Goal: Check status: Check status

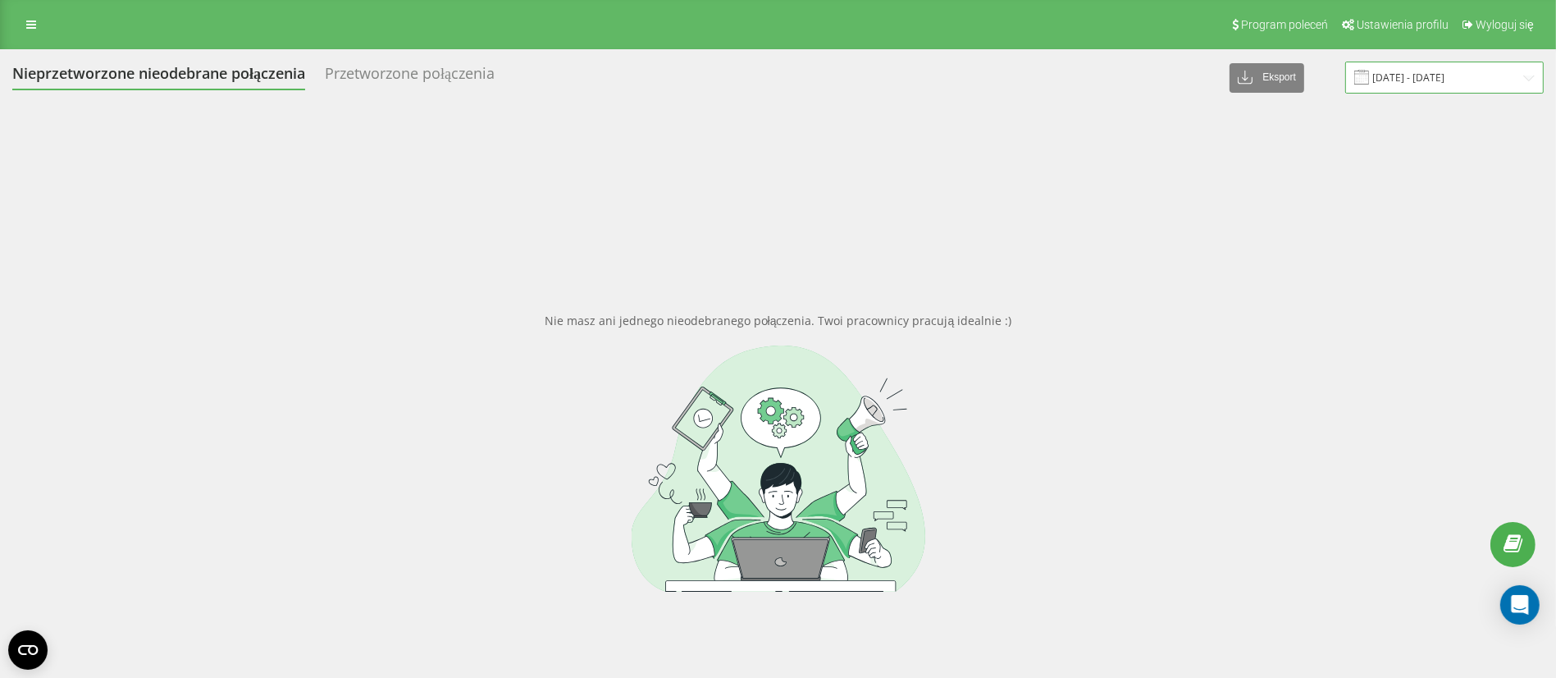
click at [1437, 90] on input "[DATE] - [DATE]" at bounding box center [1445, 78] width 199 height 32
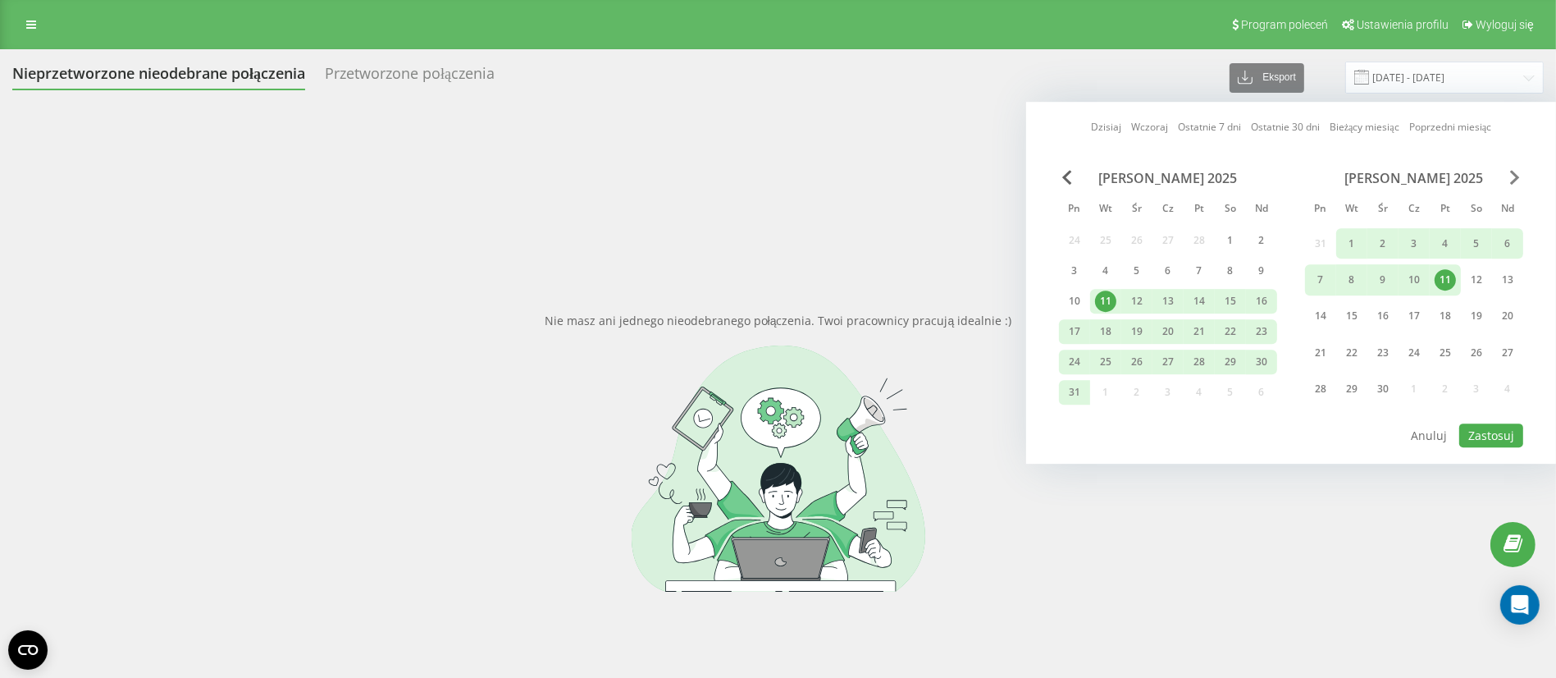
click at [1517, 175] on span "Next Month" at bounding box center [1515, 177] width 10 height 15
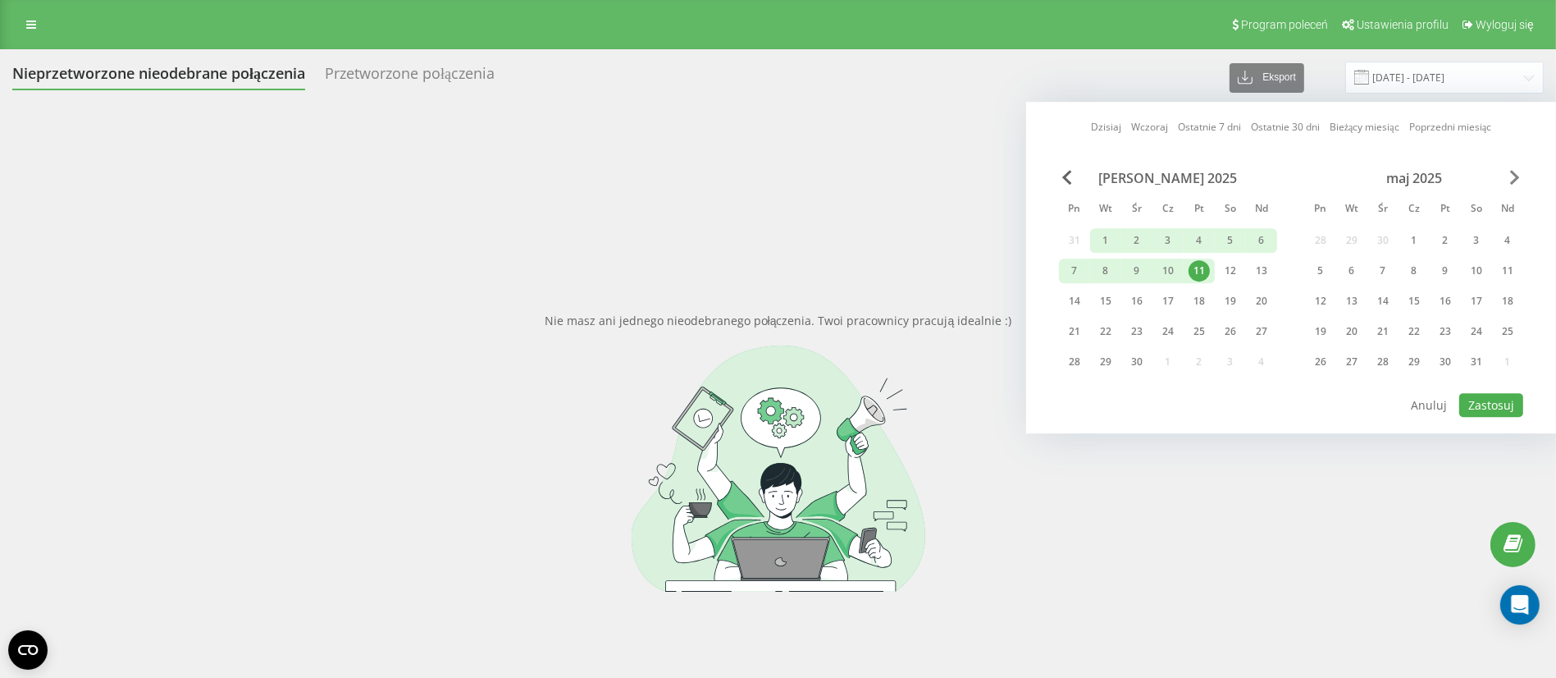
click at [1517, 175] on span "Next Month" at bounding box center [1515, 177] width 10 height 15
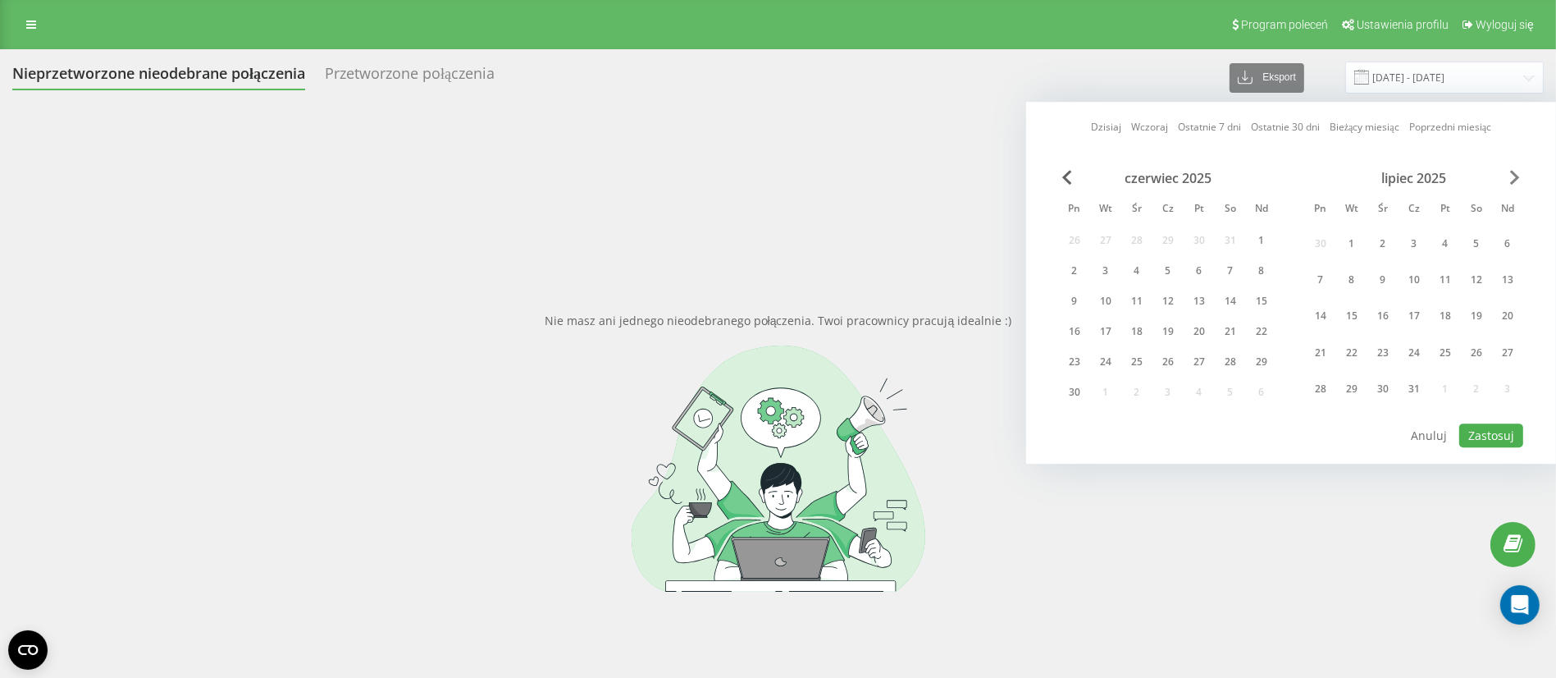
click at [1517, 175] on span "Next Month" at bounding box center [1515, 177] width 10 height 15
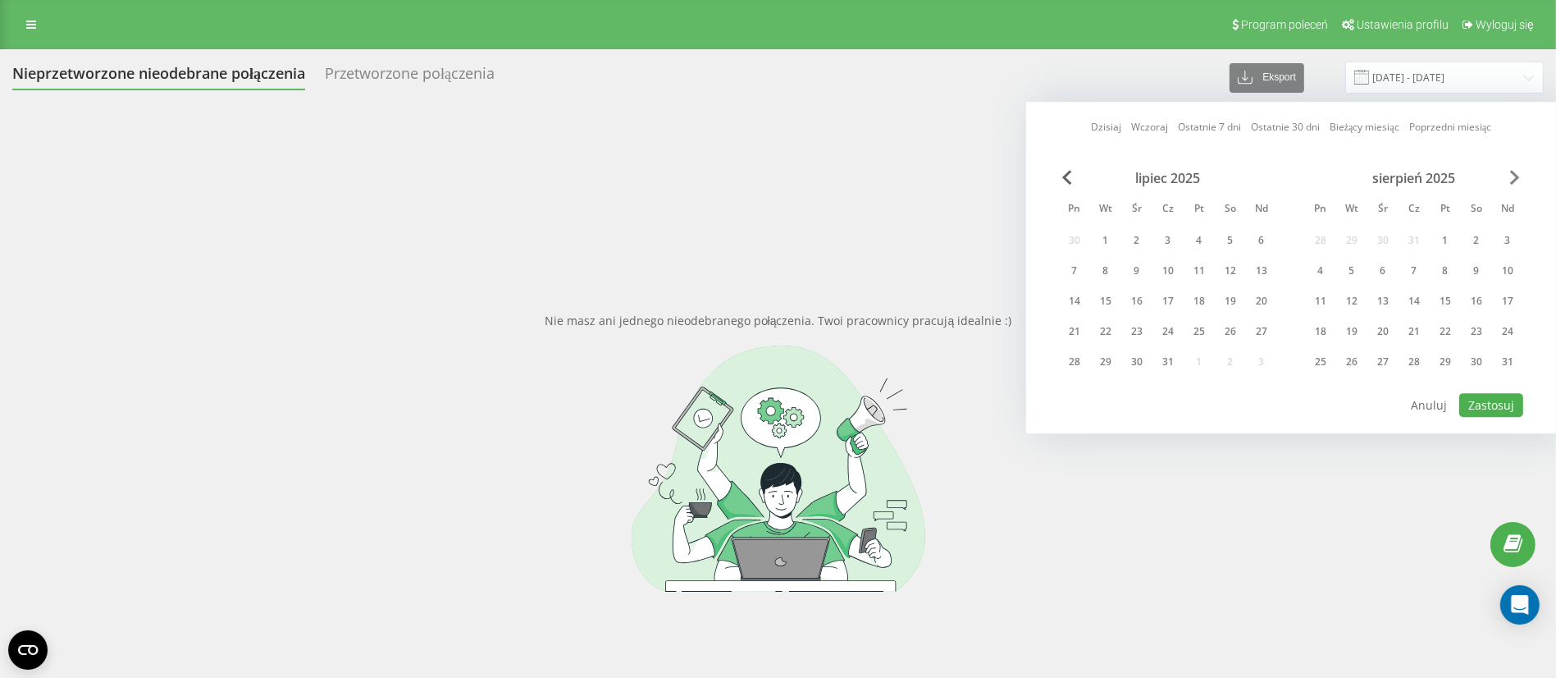
click at [1517, 175] on span "Next Month" at bounding box center [1515, 177] width 10 height 15
click at [1326, 230] on div "1" at bounding box center [1320, 240] width 21 height 21
click at [1356, 359] on div "30" at bounding box center [1351, 361] width 21 height 21
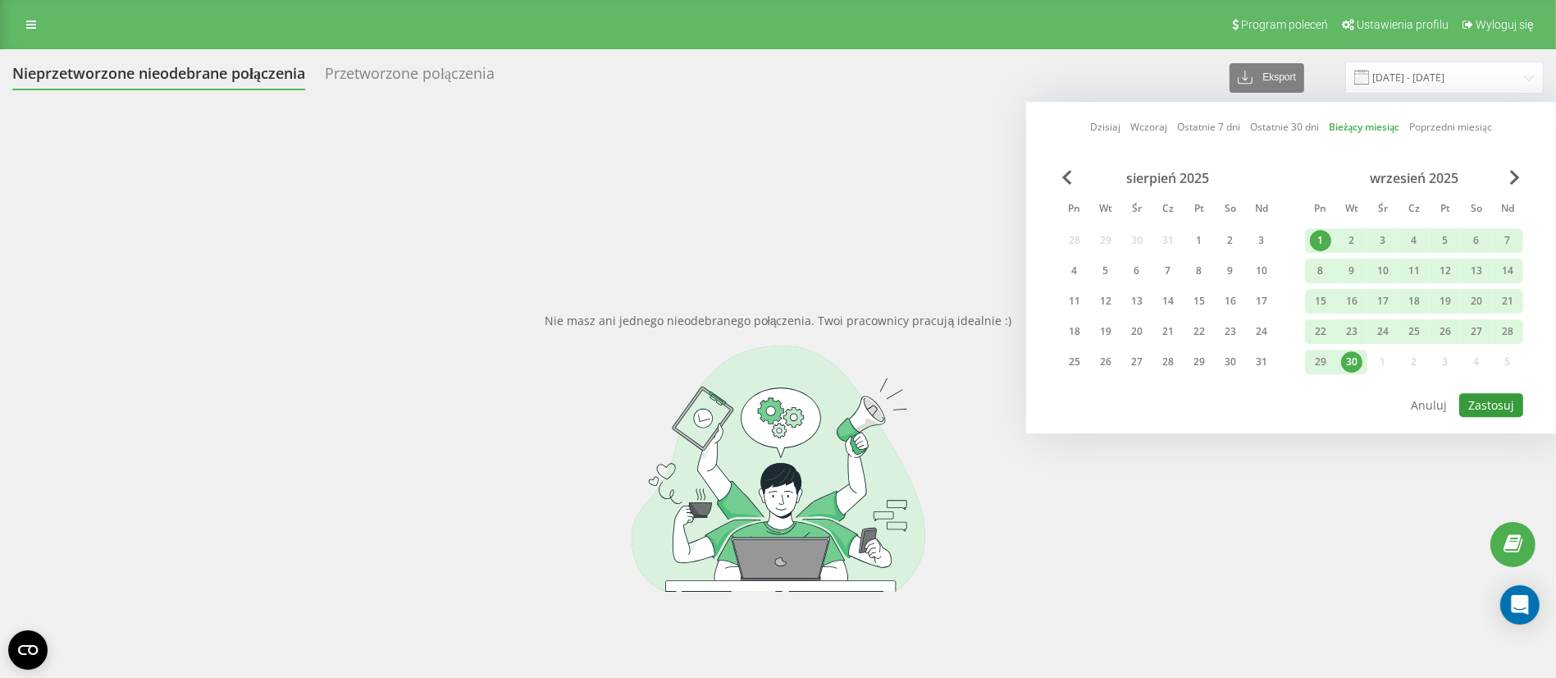
click at [1512, 395] on button "Zastosuj" at bounding box center [1492, 405] width 64 height 24
type input "[DATE] - [DATE]"
